Goal: Task Accomplishment & Management: Complete application form

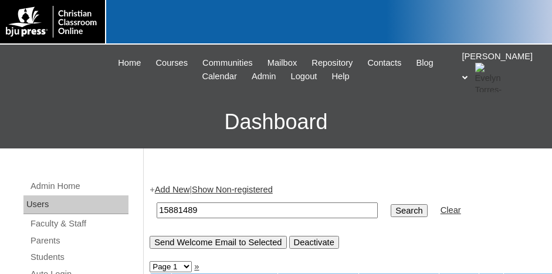
scroll to position [59, 0]
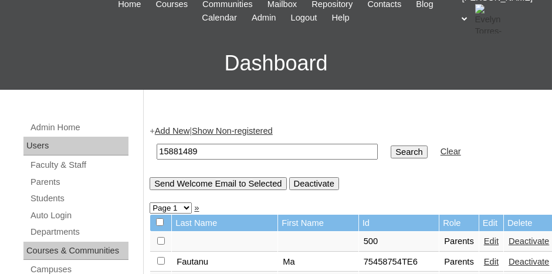
click at [474, 137] on form "15881489 Search Clear" at bounding box center [345, 152] width 391 height 30
click at [222, 149] on input "15881489" at bounding box center [267, 152] width 221 height 16
type input "1"
paste input "75887489ST38"
type input "75887489ST38"
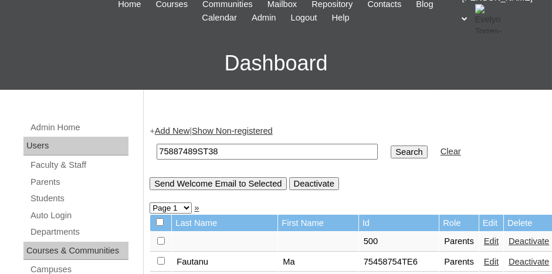
click at [391, 147] on input "Search" at bounding box center [409, 151] width 36 height 13
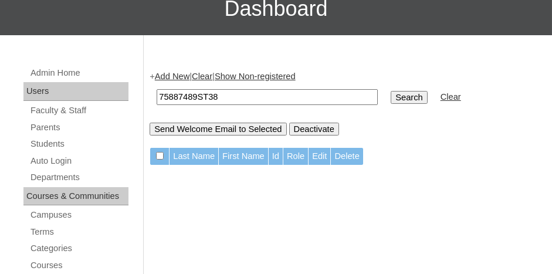
scroll to position [117, 0]
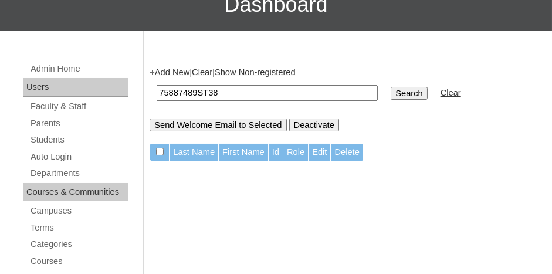
click at [391, 94] on input "Search" at bounding box center [409, 93] width 36 height 13
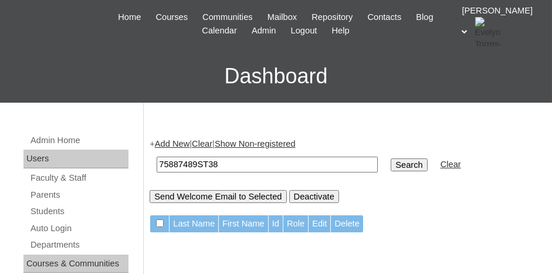
scroll to position [117, 0]
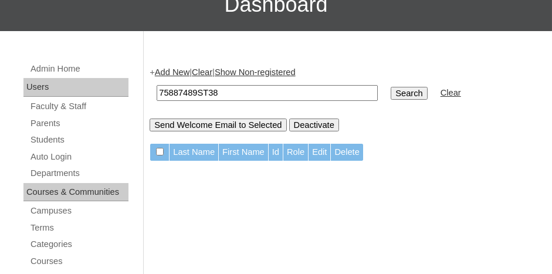
click at [240, 90] on input "75887489ST38" at bounding box center [267, 93] width 221 height 16
type input "7"
paste input "75887489ST38"
type input "75887489"
click at [391, 87] on input "Search" at bounding box center [409, 93] width 36 height 13
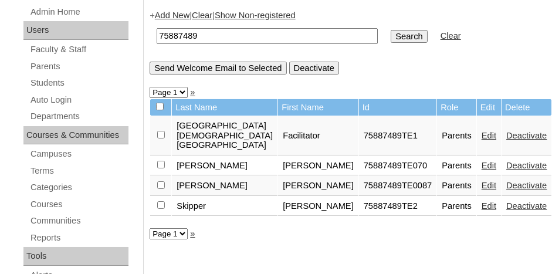
scroll to position [176, 0]
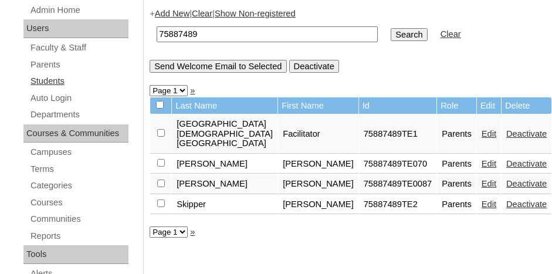
click at [58, 77] on link "Students" at bounding box center [78, 81] width 99 height 15
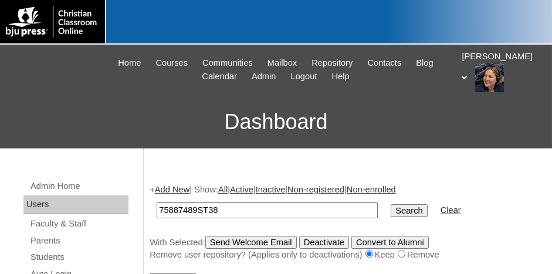
type input "75887489ST38"
click at [391, 204] on input "Search" at bounding box center [409, 210] width 36 height 13
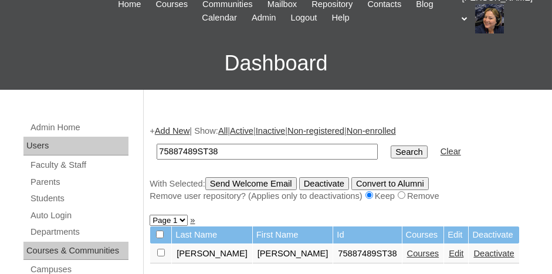
scroll to position [117, 0]
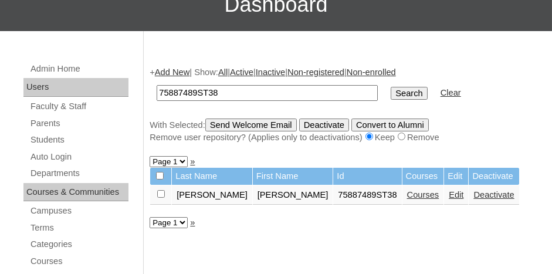
click at [407, 195] on link "Courses" at bounding box center [423, 194] width 32 height 9
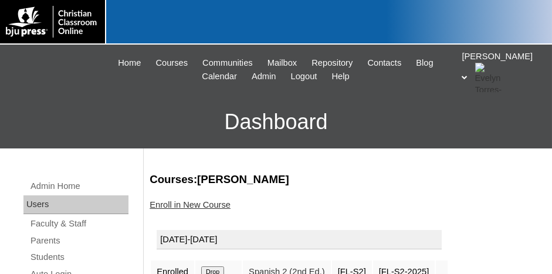
scroll to position [59, 0]
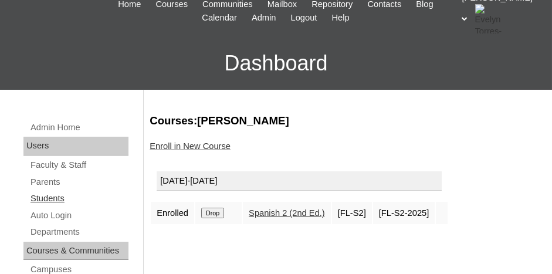
click at [59, 196] on link "Students" at bounding box center [78, 198] width 99 height 15
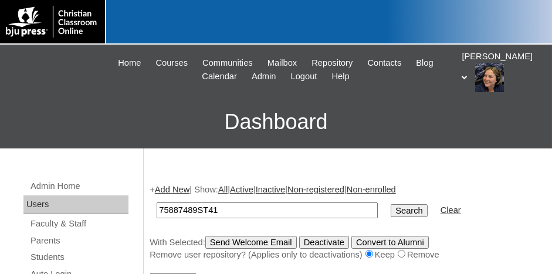
type input "75887489ST41"
click at [391, 205] on input "Search" at bounding box center [409, 210] width 36 height 13
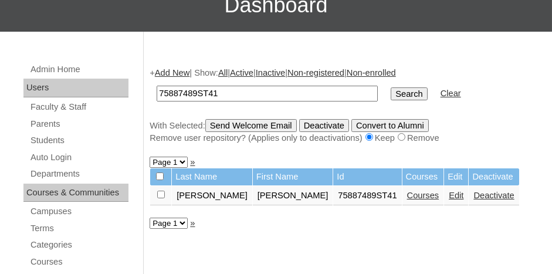
scroll to position [117, 0]
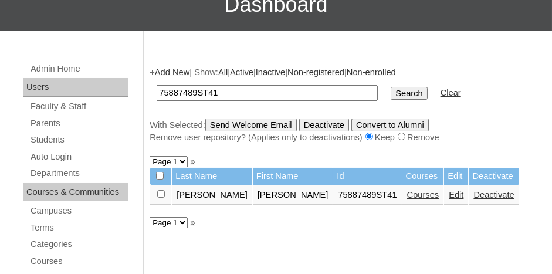
click at [161, 192] on input "checkbox" at bounding box center [161, 194] width 8 height 8
checkbox input "true"
click at [267, 128] on input "Send Welcome Email" at bounding box center [250, 124] width 91 height 13
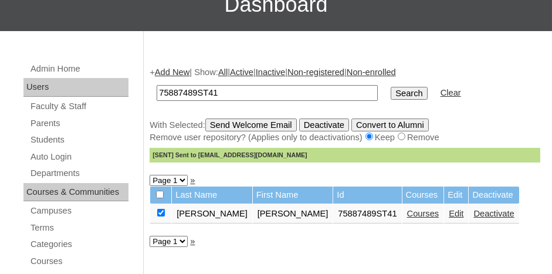
click at [177, 71] on link "Add New" at bounding box center [172, 71] width 35 height 9
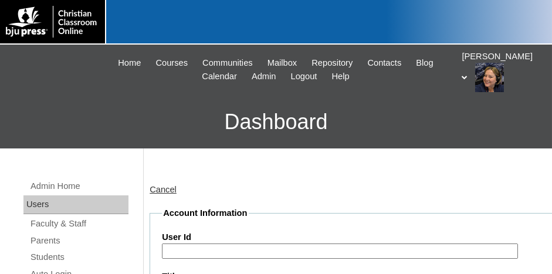
click at [193, 244] on input "User Id" at bounding box center [340, 251] width 356 height 16
paste input "75887489ST38"
type input "75887489ST34"
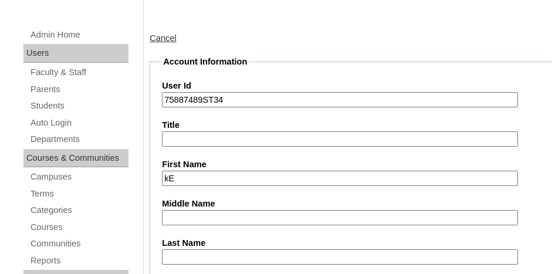
type input "k"
type input "Kendall"
type input "Powers"
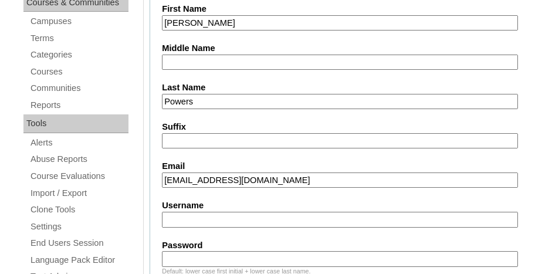
type input "kendallpowers@acanc.org"
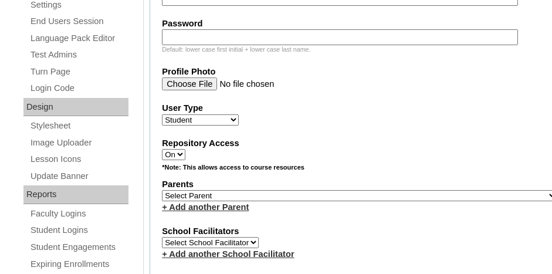
scroll to position [541, 0]
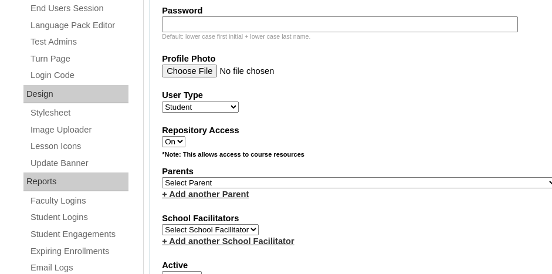
click at [251, 177] on select "Select Parent , Fautanu, Ma 1, 1 23-24 accountMorgan, Jason 6th Street Mennonit…" at bounding box center [359, 182] width 395 height 11
select select "36907"
click at [162, 177] on select "Select Parent , Fautanu, Ma 1, 1 23-24 accountMorgan, Jason 6th Street Mennonit…" at bounding box center [359, 182] width 395 height 11
click at [343, 212] on label "School Facilitators" at bounding box center [359, 218] width 395 height 12
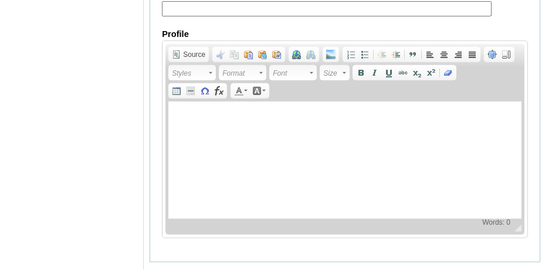
scroll to position [1537, 0]
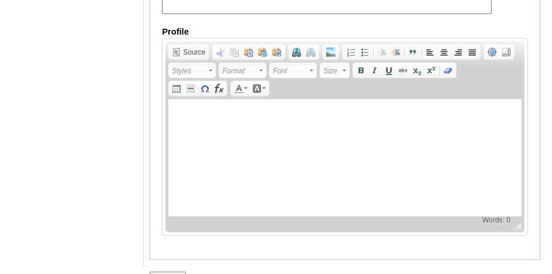
click at [181, 272] on input "Submit" at bounding box center [168, 278] width 36 height 13
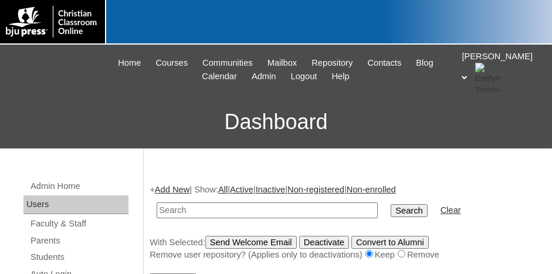
click at [178, 186] on link "Add New" at bounding box center [172, 189] width 35 height 9
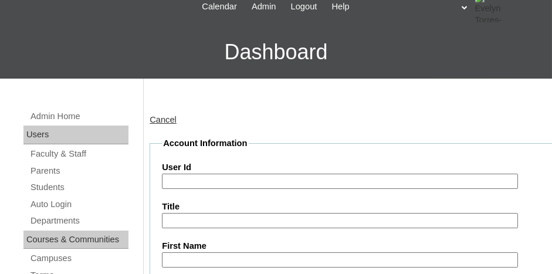
scroll to position [59, 0]
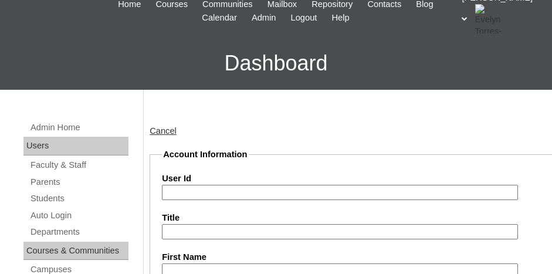
click at [236, 189] on input "User Id" at bounding box center [340, 193] width 356 height 16
paste input "75887489ST38"
type input "75887489ST33"
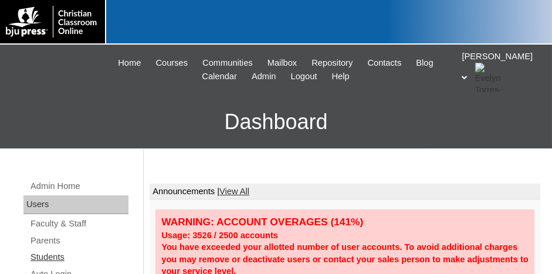
drag, startPoint x: 51, startPoint y: 253, endPoint x: 82, endPoint y: 240, distance: 33.7
click at [51, 254] on link "Students" at bounding box center [78, 257] width 99 height 15
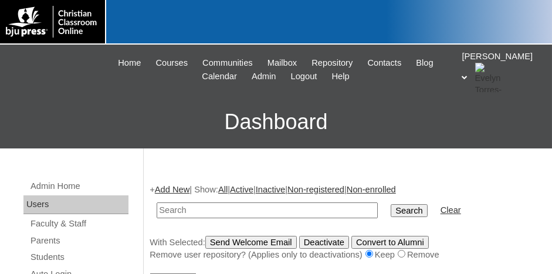
drag, startPoint x: 178, startPoint y: 188, endPoint x: 194, endPoint y: 194, distance: 17.1
click at [178, 188] on link "Add New" at bounding box center [172, 189] width 35 height 9
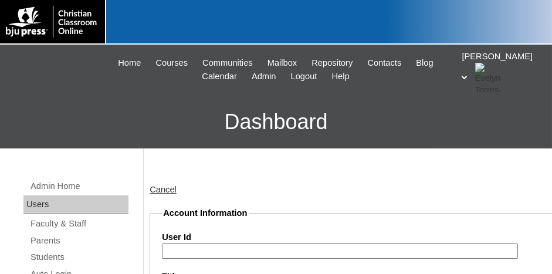
click at [229, 252] on input "User Id" at bounding box center [340, 251] width 356 height 16
paste input "75887489ST38"
type input "75887489ST33"
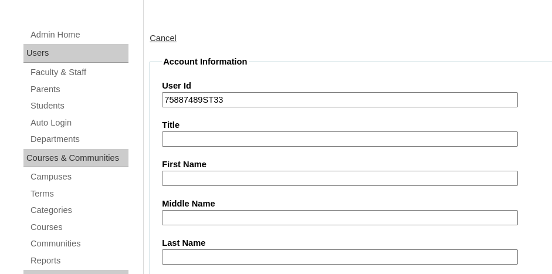
type input "a"
type input "Ashton"
type input "Pierce"
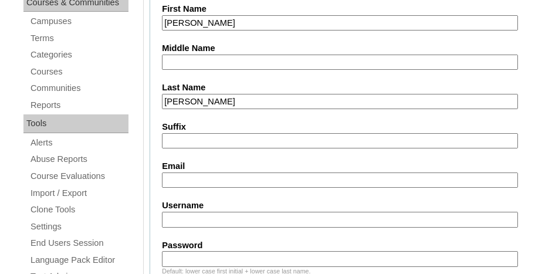
click at [186, 175] on input "Email" at bounding box center [340, 180] width 356 height 16
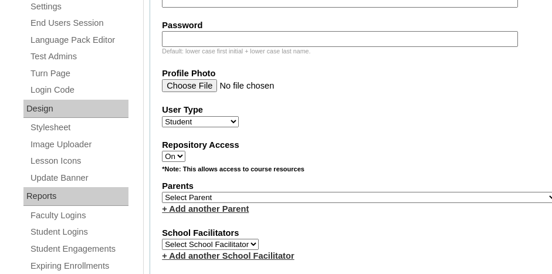
scroll to position [541, 0]
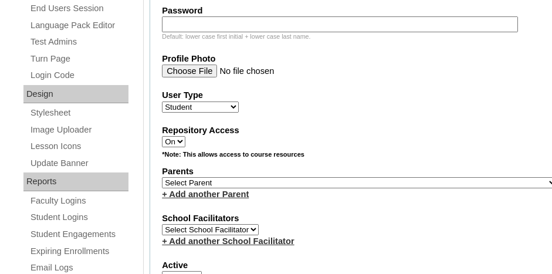
type input "ashton.pierce.28@acanc.org"
click at [260, 177] on select "Select Parent , Fautanu, Ma 1, 1 23-24 accountMorgan, Jason 6th Street Mennonit…" at bounding box center [359, 182] width 395 height 11
select select "36907"
click at [162, 177] on select "Select Parent , Fautanu, Ma 1, 1 23-24 accountMorgan, Jason 6th Street Mennonit…" at bounding box center [359, 182] width 395 height 11
click at [300, 189] on div "+ Add another Parent" at bounding box center [359, 194] width 395 height 12
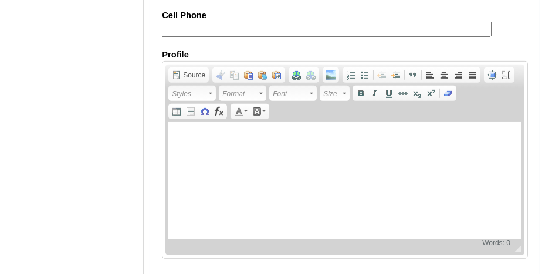
scroll to position [1547, 0]
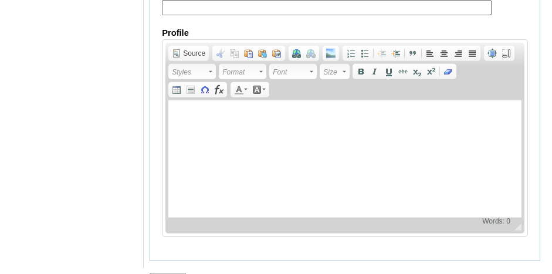
click at [160, 273] on input "Submit" at bounding box center [168, 279] width 36 height 13
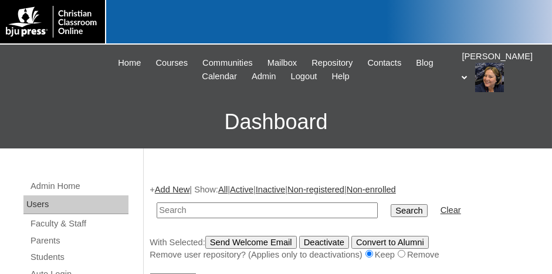
click at [182, 213] on input "text" at bounding box center [267, 210] width 221 height 16
type input "75887489ST33"
click at [391, 204] on input "Search" at bounding box center [409, 210] width 36 height 13
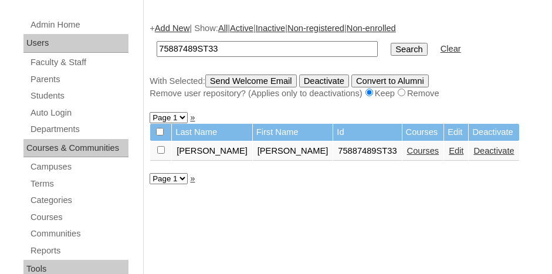
scroll to position [176, 0]
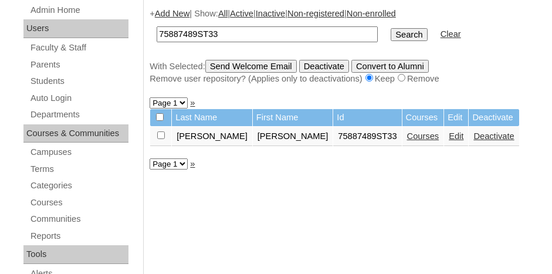
click at [407, 136] on link "Courses" at bounding box center [423, 135] width 32 height 9
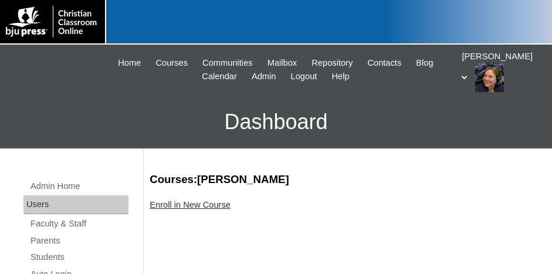
click at [186, 200] on link "Enroll in New Course" at bounding box center [190, 204] width 81 height 9
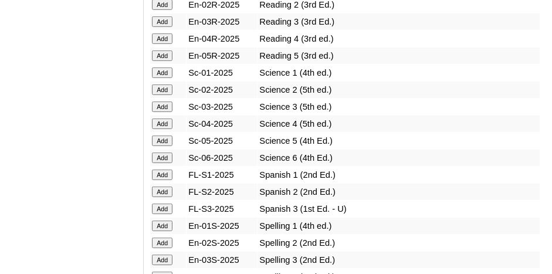
scroll to position [1525, 0]
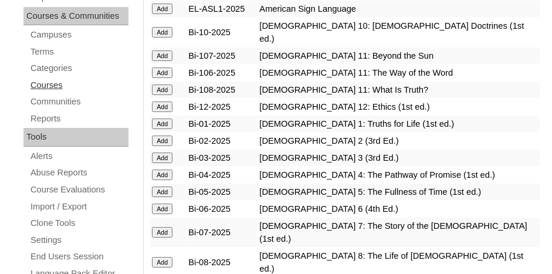
scroll to position [117, 0]
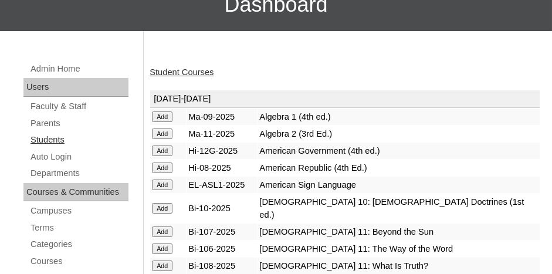
click at [53, 138] on link "Students" at bounding box center [78, 140] width 99 height 15
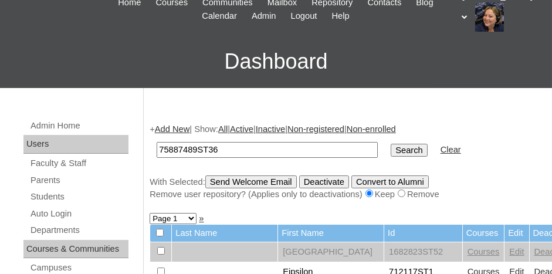
scroll to position [117, 0]
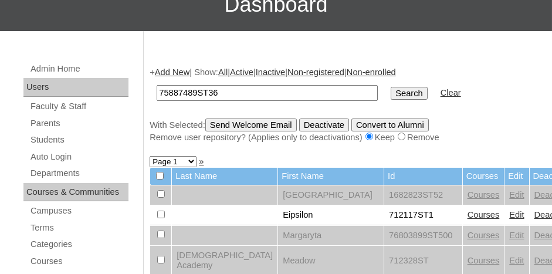
type input "75887489ST36"
click at [391, 89] on input "Search" at bounding box center [409, 93] width 36 height 13
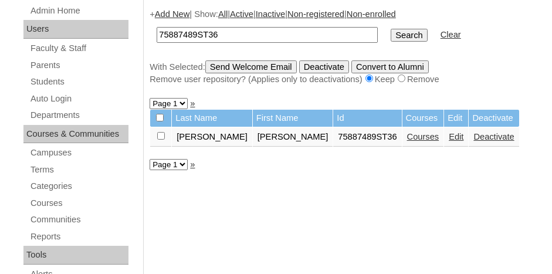
scroll to position [176, 0]
click at [407, 135] on link "Courses" at bounding box center [423, 135] width 32 height 9
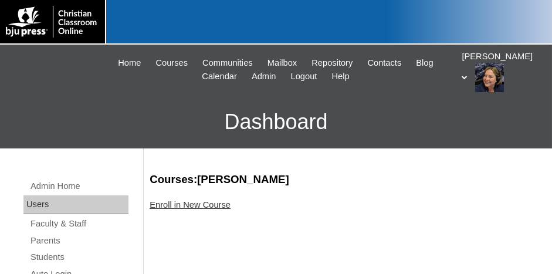
click at [216, 202] on link "Enroll in New Course" at bounding box center [190, 204] width 81 height 9
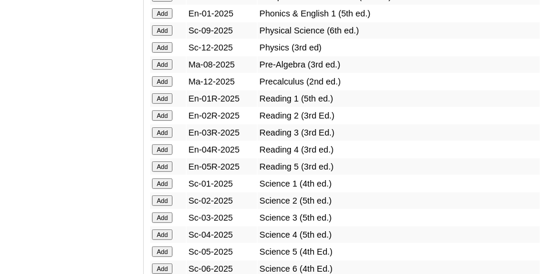
scroll to position [1525, 0]
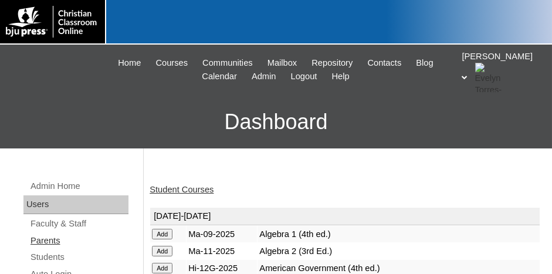
drag, startPoint x: 39, startPoint y: 255, endPoint x: 55, endPoint y: 245, distance: 17.9
click at [40, 254] on link "Students" at bounding box center [78, 257] width 99 height 15
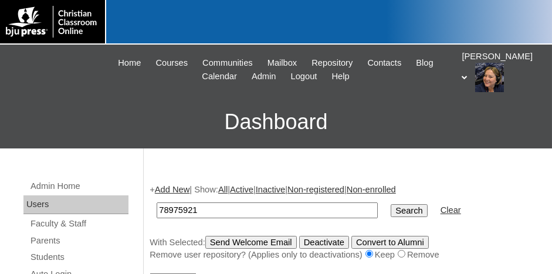
type input "78975921"
click at [391, 204] on input "Search" at bounding box center [409, 210] width 36 height 13
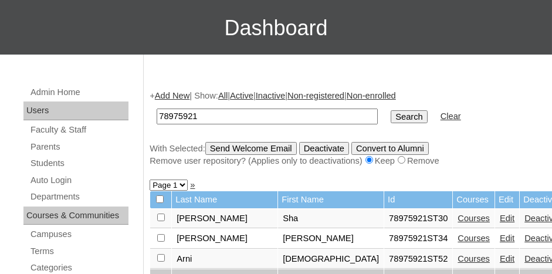
scroll to position [117, 0]
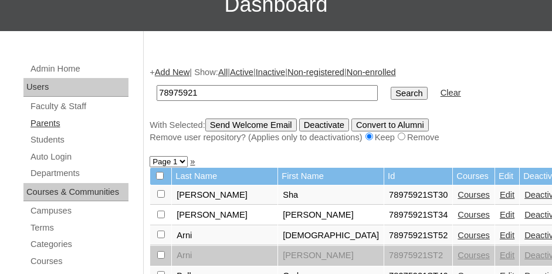
click at [49, 121] on link "Parents" at bounding box center [78, 123] width 99 height 15
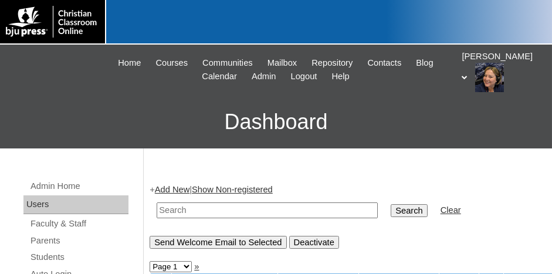
click at [215, 219] on td at bounding box center [267, 210] width 233 height 28
click at [210, 204] on input "text" at bounding box center [267, 210] width 221 height 16
type input "78975921"
click at [391, 209] on input "Search" at bounding box center [409, 210] width 36 height 13
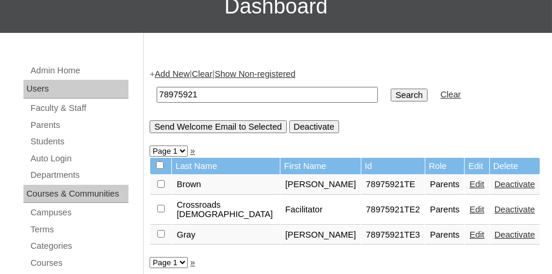
scroll to position [117, 0]
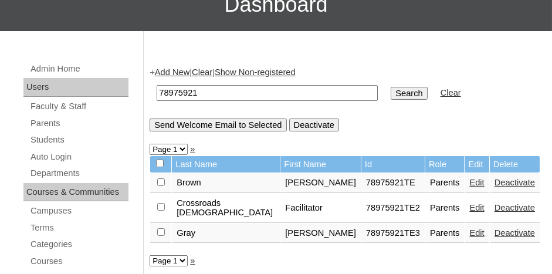
drag, startPoint x: 196, startPoint y: 91, endPoint x: 158, endPoint y: 91, distance: 38.7
click at [158, 91] on input "78975921" at bounding box center [267, 93] width 221 height 16
click at [61, 135] on link "Students" at bounding box center [78, 140] width 99 height 15
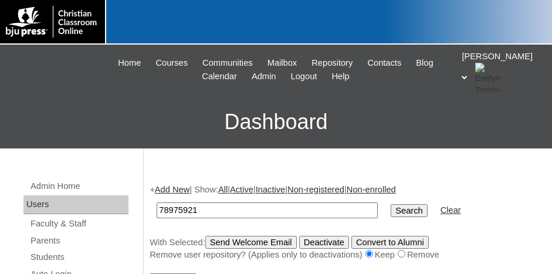
type input "78975921"
click at [391, 212] on input "Search" at bounding box center [409, 210] width 36 height 13
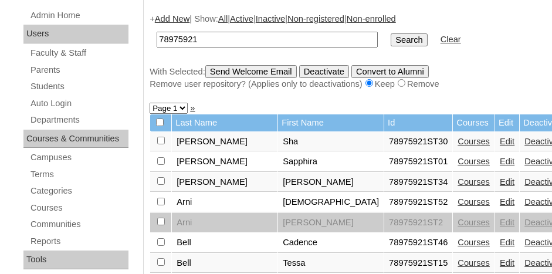
scroll to position [176, 0]
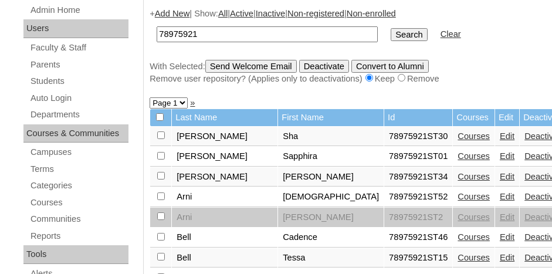
click at [162, 139] on input "checkbox" at bounding box center [161, 135] width 8 height 8
checkbox input "true"
click at [236, 60] on input "Send Welcome Email" at bounding box center [250, 66] width 91 height 13
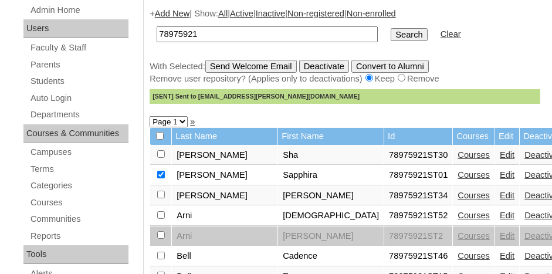
click at [202, 32] on input "78975921" at bounding box center [267, 34] width 221 height 16
type input "7"
type input "78324339"
click at [391, 32] on input "Search" at bounding box center [409, 34] width 36 height 13
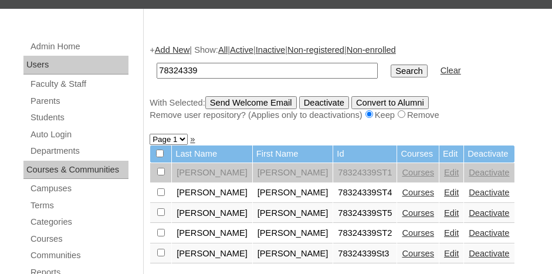
scroll to position [176, 0]
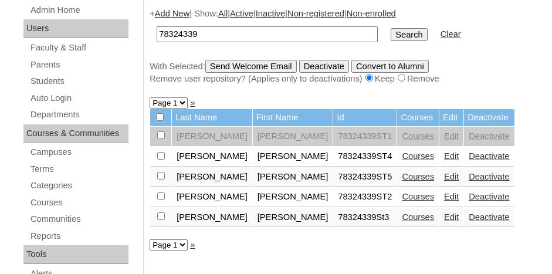
click at [180, 12] on link "Add New" at bounding box center [172, 13] width 35 height 9
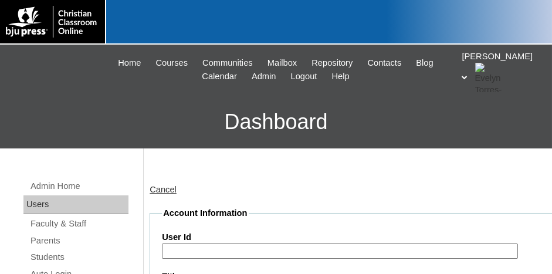
click at [219, 249] on input "User Id" at bounding box center [340, 251] width 356 height 16
type input "78324339ST6"
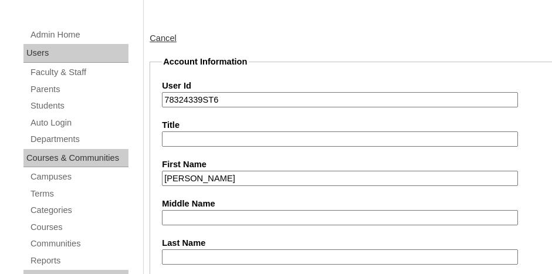
type input "[PERSON_NAME]"
type input "a"
type input "[PERSON_NAME]"
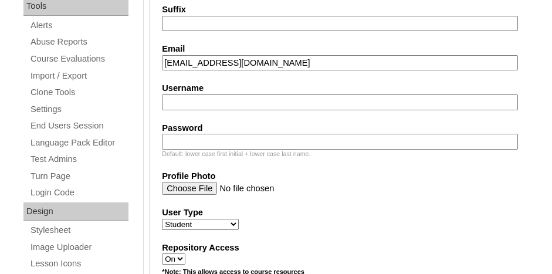
scroll to position [483, 0]
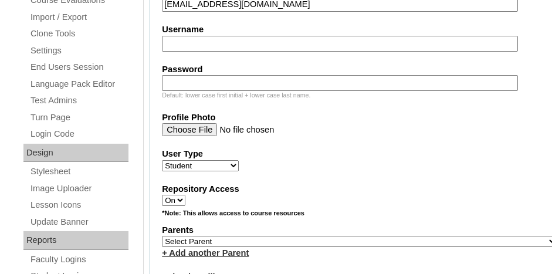
type input "[EMAIL_ADDRESS][DOMAIN_NAME]"
click at [279, 236] on select "Select Parent , [GEOGRAPHIC_DATA], Ma 1, 1 23-24 accountMorgan, [PERSON_NAME] 6…" at bounding box center [359, 241] width 395 height 11
select select "36633"
click at [162, 236] on select "Select Parent , [GEOGRAPHIC_DATA], Ma 1, 1 23-24 accountMorgan, [PERSON_NAME] 6…" at bounding box center [359, 241] width 395 height 11
click at [291, 247] on div "+ Add another Parent" at bounding box center [359, 253] width 395 height 12
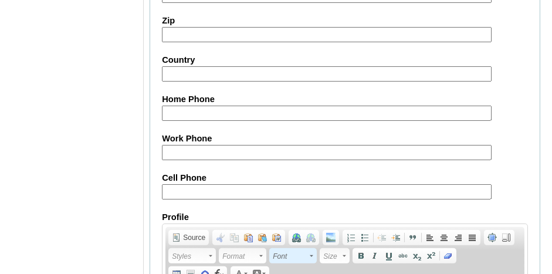
scroll to position [1547, 0]
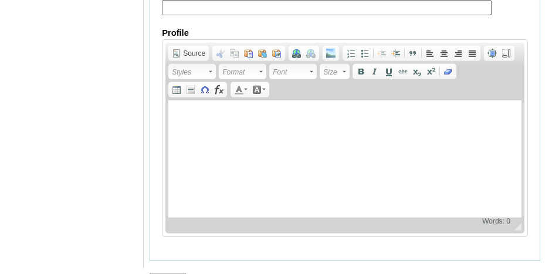
click at [169, 273] on input "Submit" at bounding box center [168, 279] width 36 height 13
